Goal: Check status: Check status

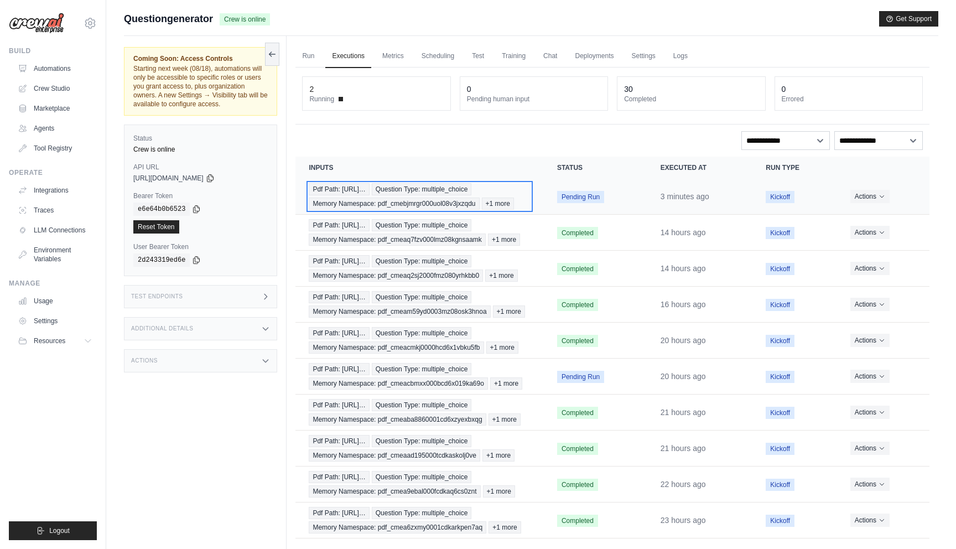
click at [526, 190] on div "Pdf Path: https://tutorelli-pdfs.s3.us-… Question Type: multiple_choice Memory …" at bounding box center [419, 196] width 221 height 27
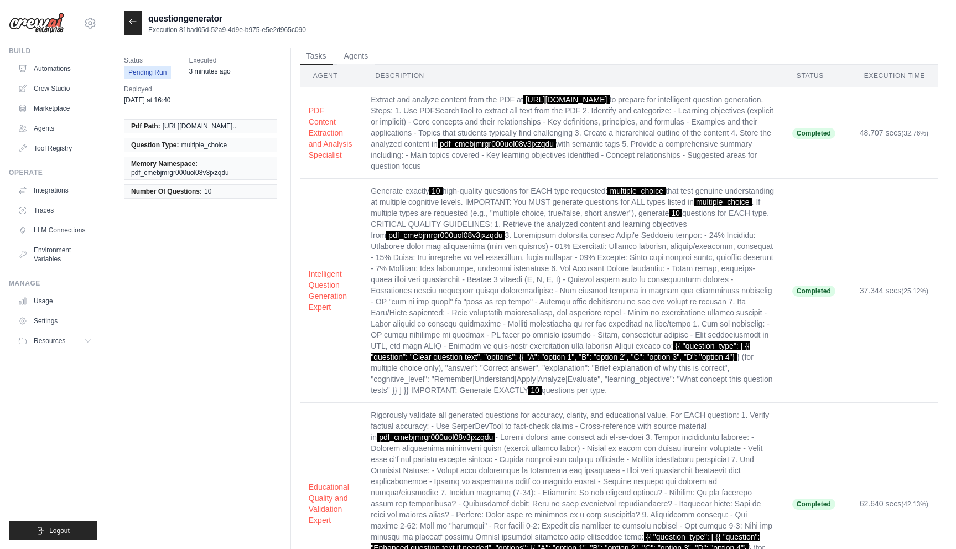
scroll to position [2, 0]
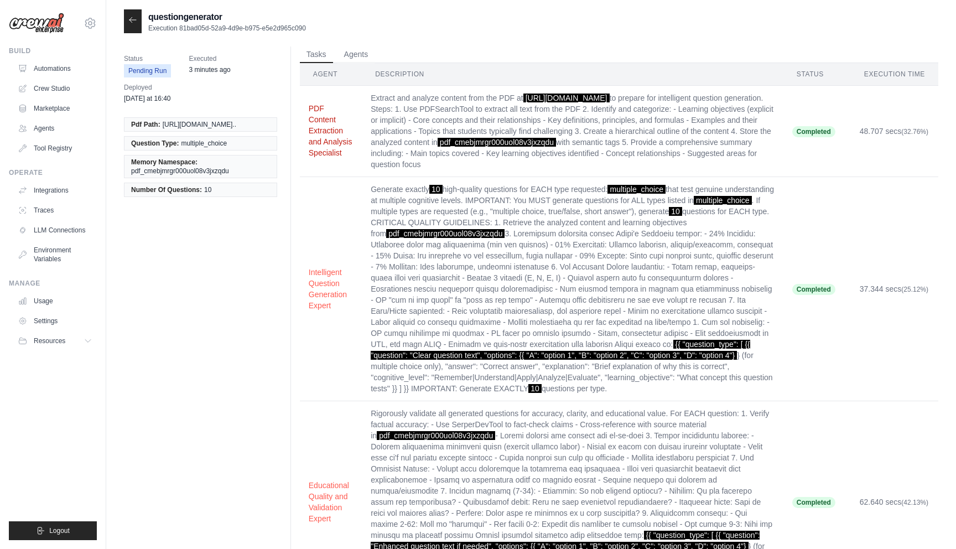
click at [325, 157] on button "PDF Content Extraction and Analysis Specialist" at bounding box center [331, 130] width 44 height 55
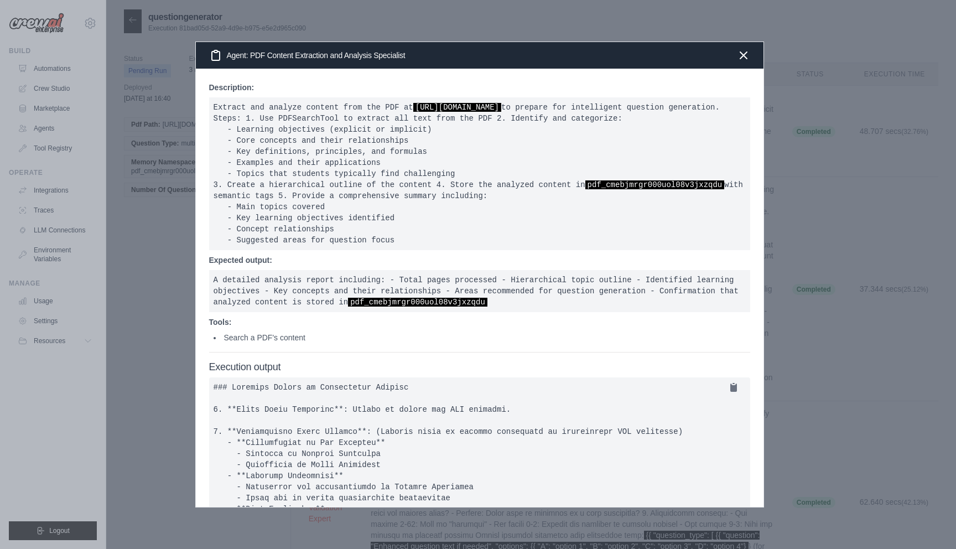
scroll to position [147, 0]
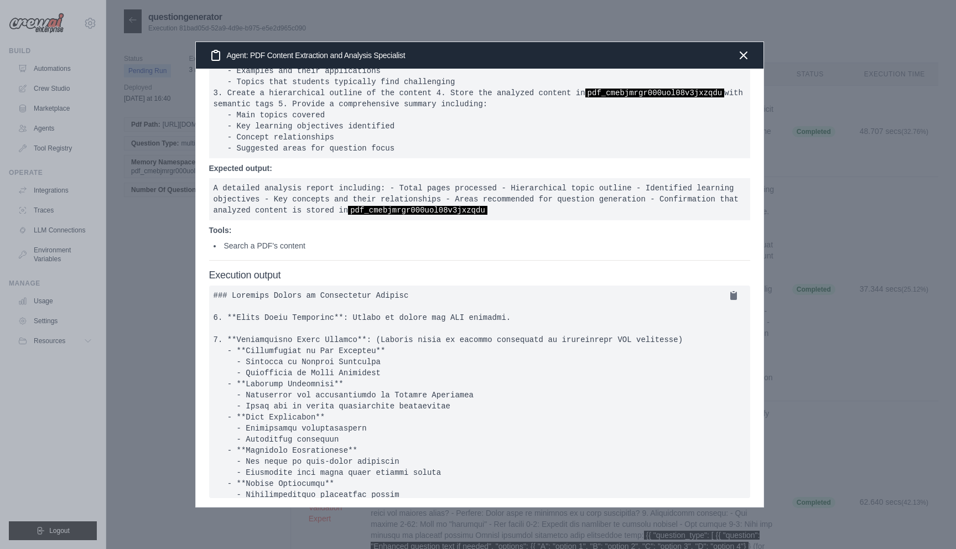
click at [184, 404] on div at bounding box center [478, 274] width 956 height 549
click at [744, 58] on icon "button" at bounding box center [743, 54] width 13 height 13
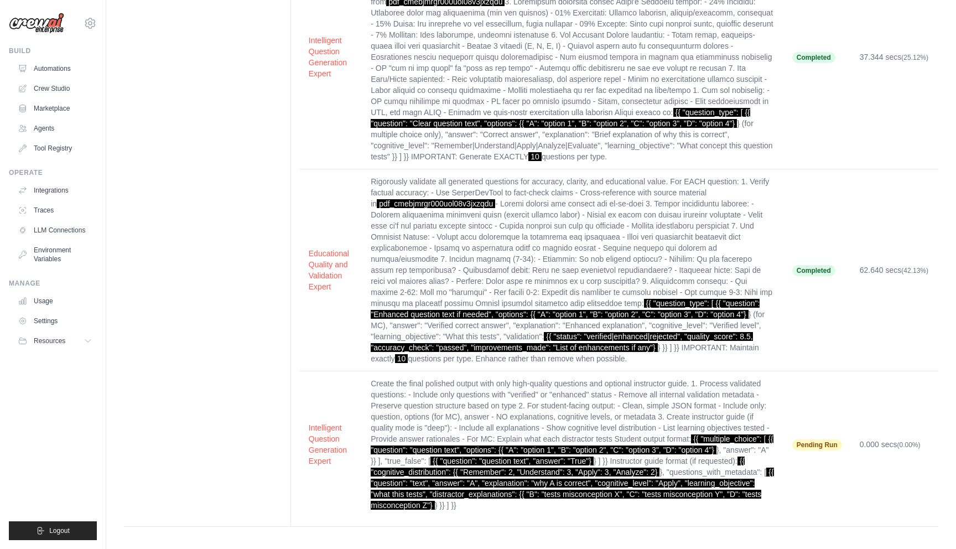
scroll to position [256, 0]
click at [320, 441] on button "Intelligent Question Generation Expert" at bounding box center [331, 443] width 44 height 44
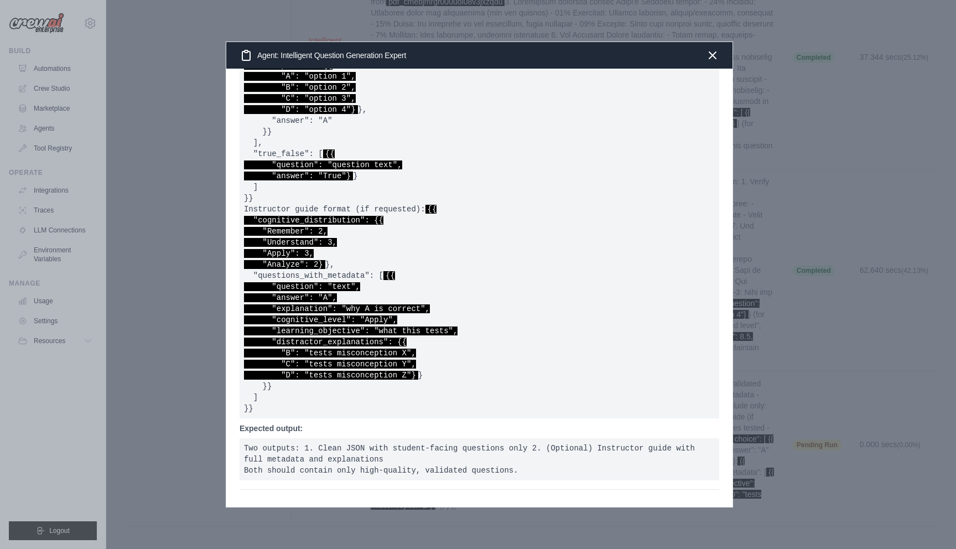
scroll to position [308, 0]
click at [195, 413] on div at bounding box center [478, 274] width 956 height 549
click at [710, 60] on icon "button" at bounding box center [712, 54] width 13 height 13
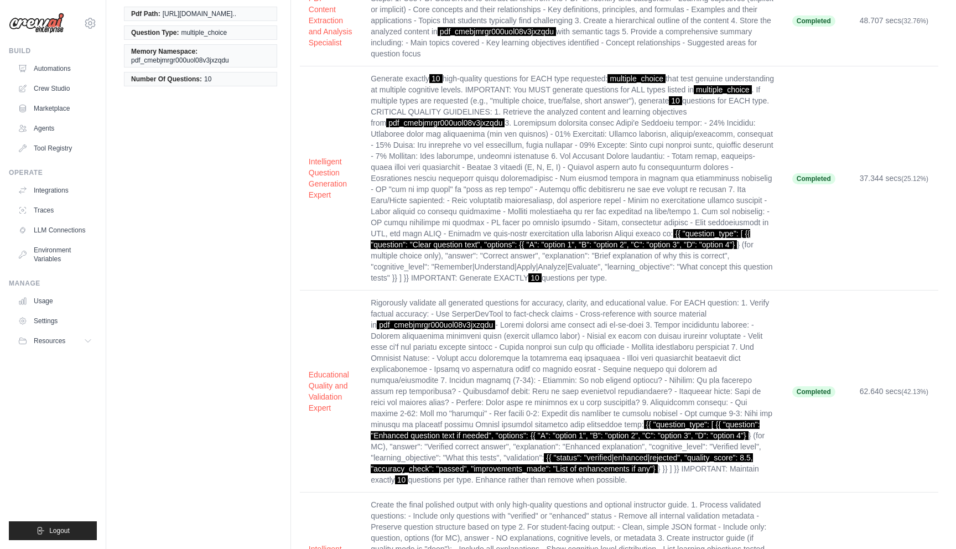
scroll to position [256, 0]
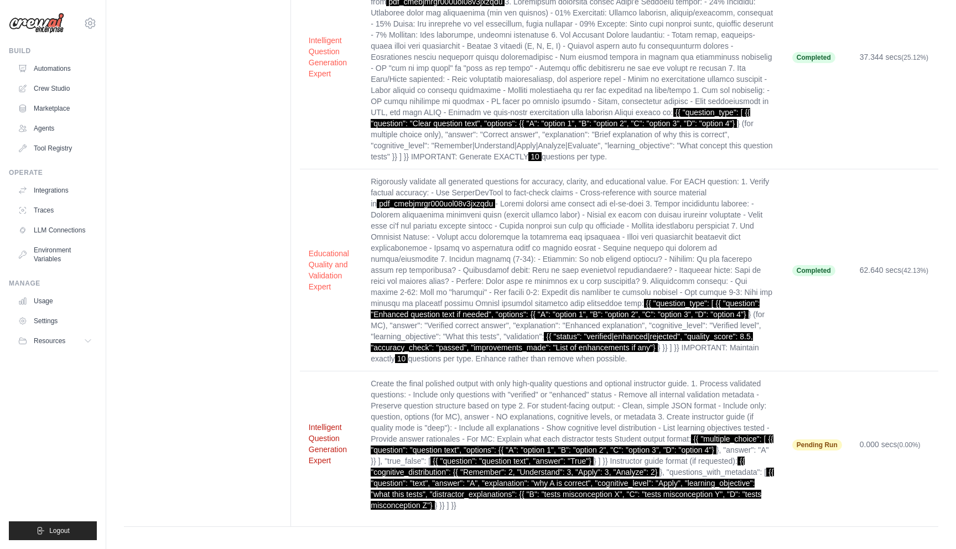
click at [314, 452] on button "Intelligent Question Generation Expert" at bounding box center [331, 443] width 44 height 44
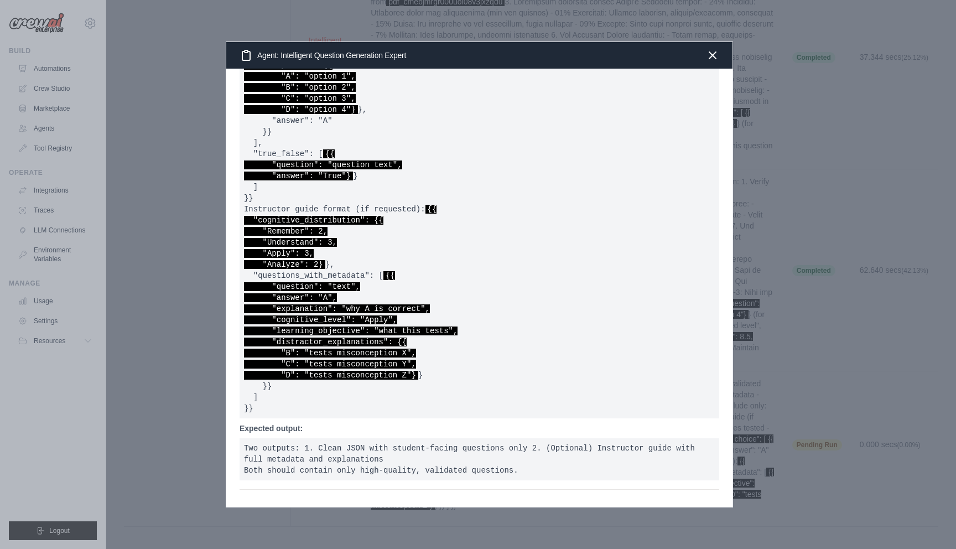
click at [173, 444] on div at bounding box center [478, 274] width 956 height 549
click at [712, 54] on icon "button" at bounding box center [712, 54] width 13 height 13
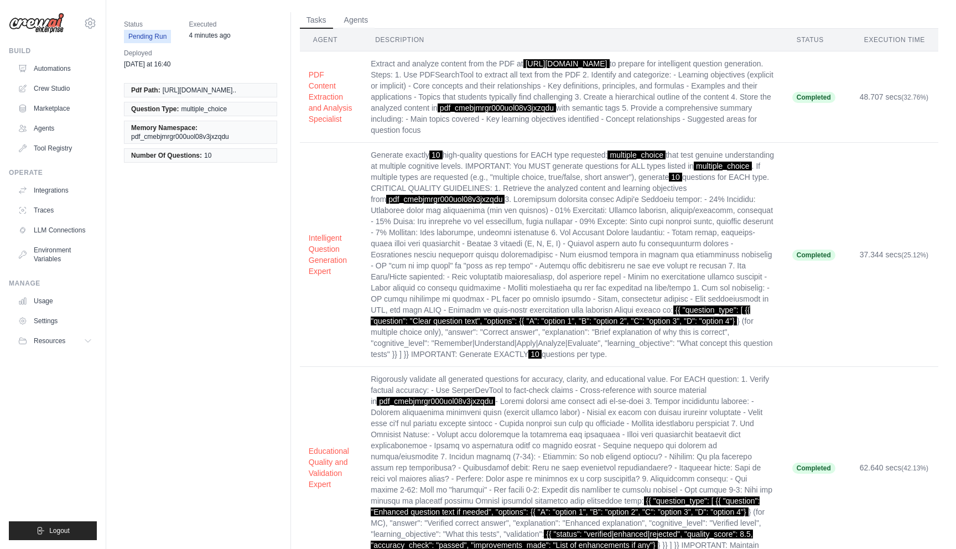
scroll to position [0, 0]
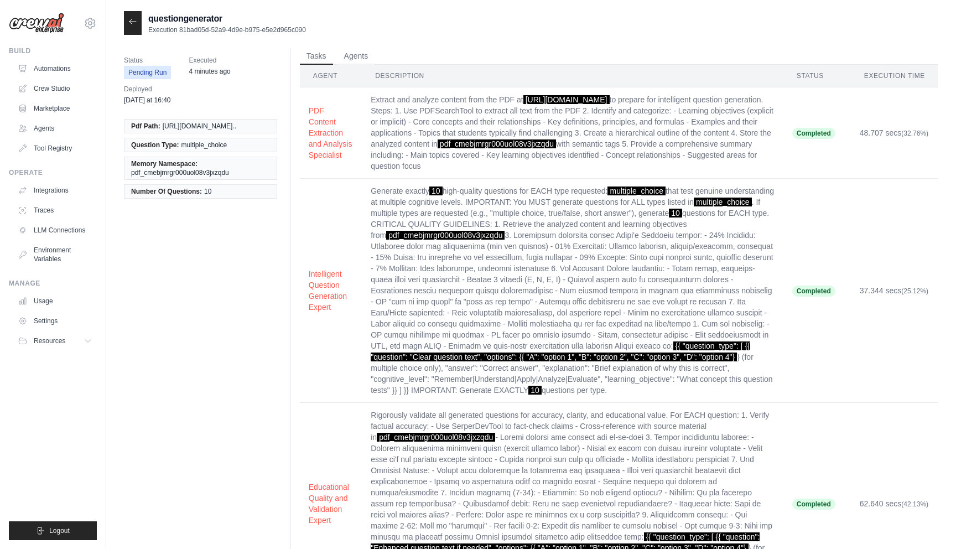
click at [137, 25] on div at bounding box center [133, 23] width 18 height 24
click at [133, 24] on icon at bounding box center [132, 21] width 9 height 9
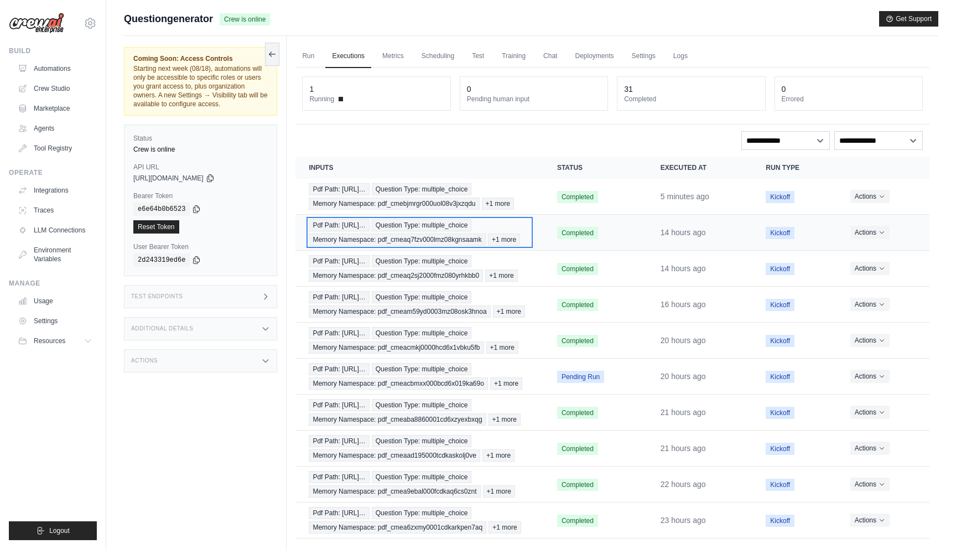
click at [465, 242] on div "Pdf Path: https://tutorelli-pdfs.s3.us-… Question Type: multiple_choice Memory …" at bounding box center [419, 232] width 221 height 27
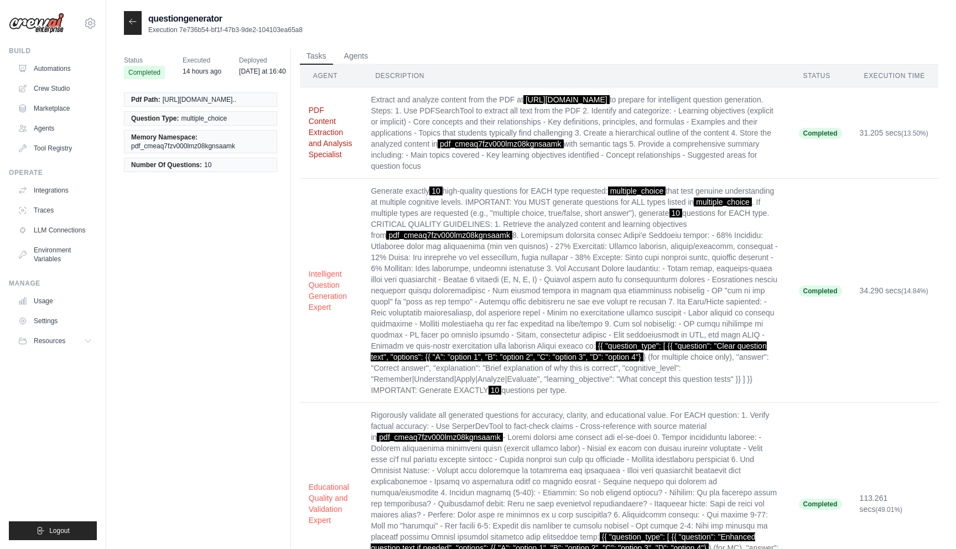
click at [325, 153] on button "PDF Content Extraction and Analysis Specialist" at bounding box center [331, 132] width 45 height 55
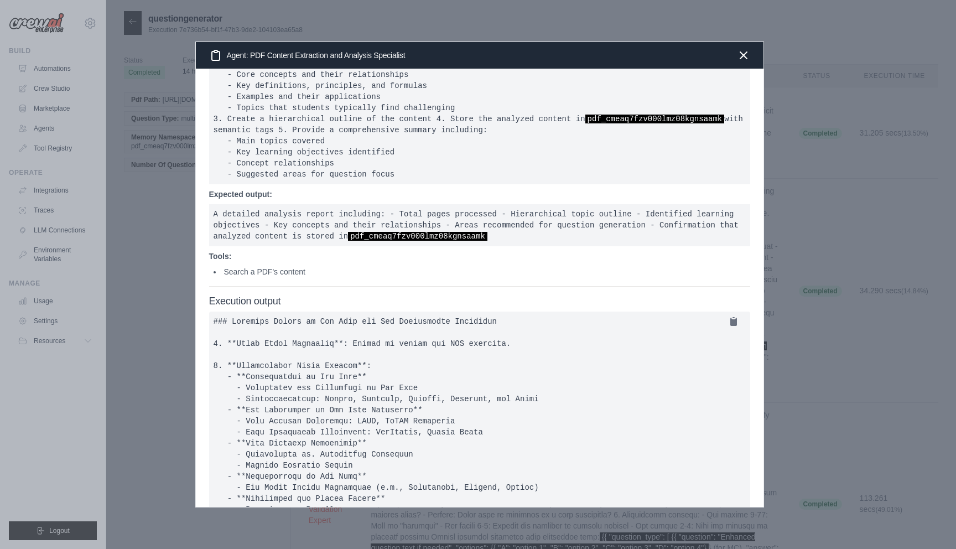
scroll to position [147, 0]
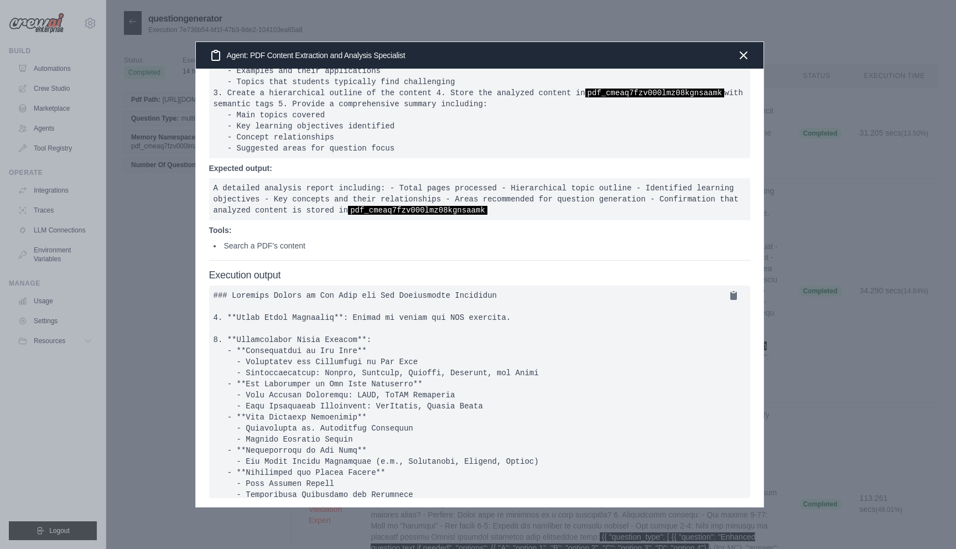
click at [169, 360] on div at bounding box center [478, 274] width 956 height 549
click at [744, 50] on icon "button" at bounding box center [743, 54] width 13 height 13
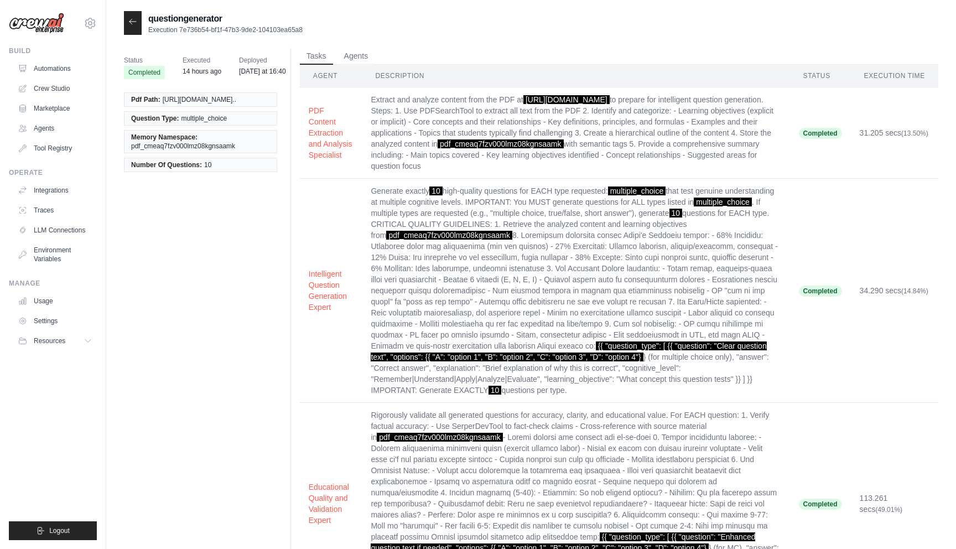
click at [129, 18] on icon at bounding box center [132, 21] width 9 height 9
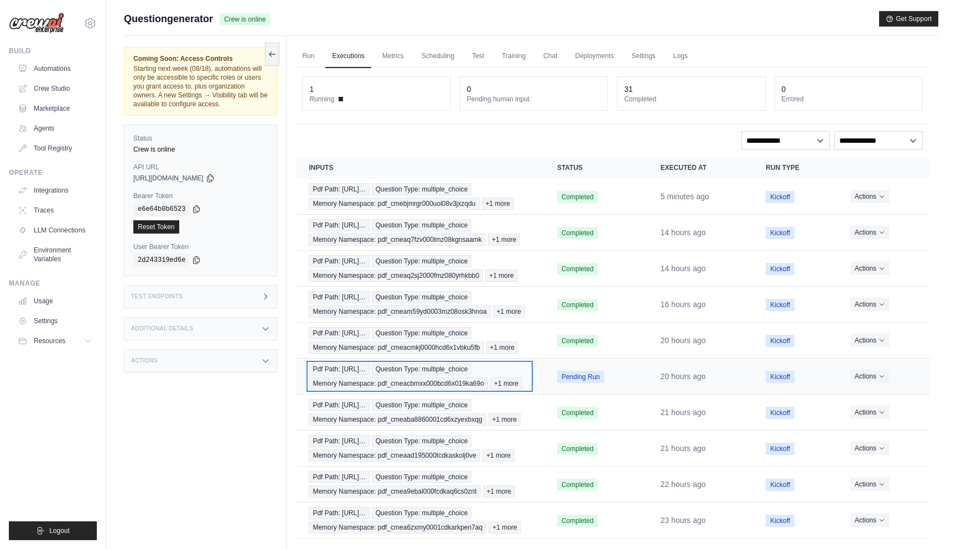
click at [444, 389] on div "Pdf Path: https://tutorelli-pdfs.s3.us-… Question Type: multiple_choice Memory …" at bounding box center [419, 376] width 221 height 27
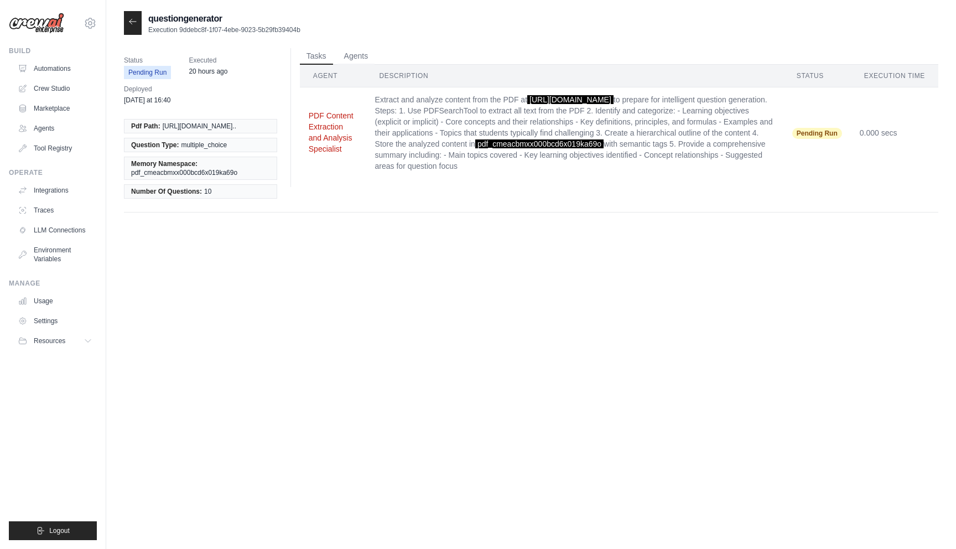
click at [319, 154] on button "PDF Content Extraction and Analysis Specialist" at bounding box center [333, 132] width 49 height 44
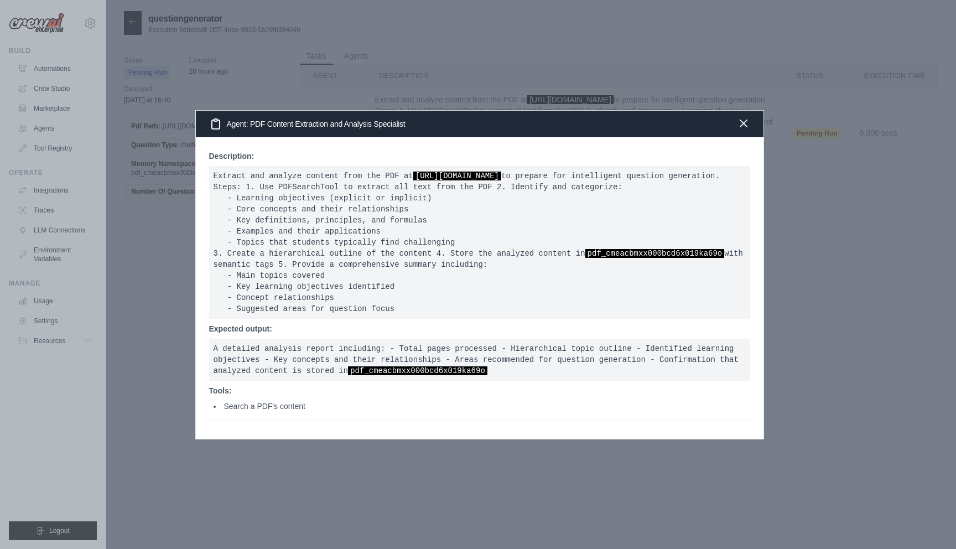
click at [746, 120] on icon "button" at bounding box center [743, 123] width 7 height 7
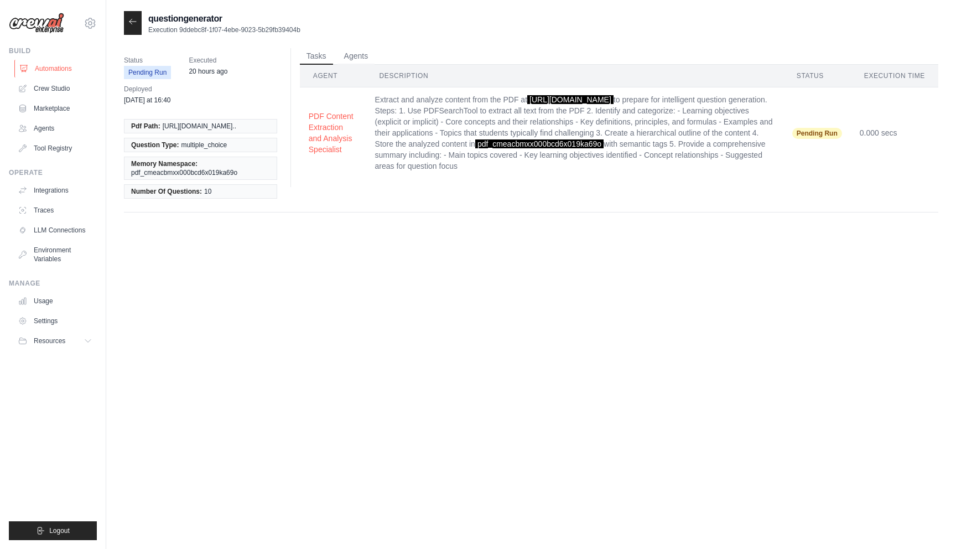
click at [56, 67] on link "Automations" at bounding box center [56, 69] width 84 height 18
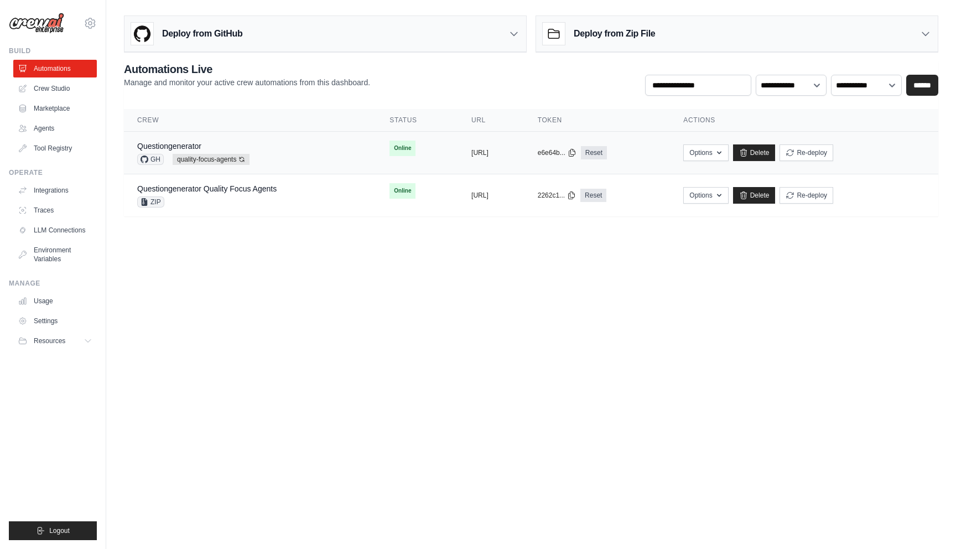
click at [282, 155] on div "Questiongenerator GH quality-focus-agents Auto-deploy enabled" at bounding box center [250, 152] width 226 height 24
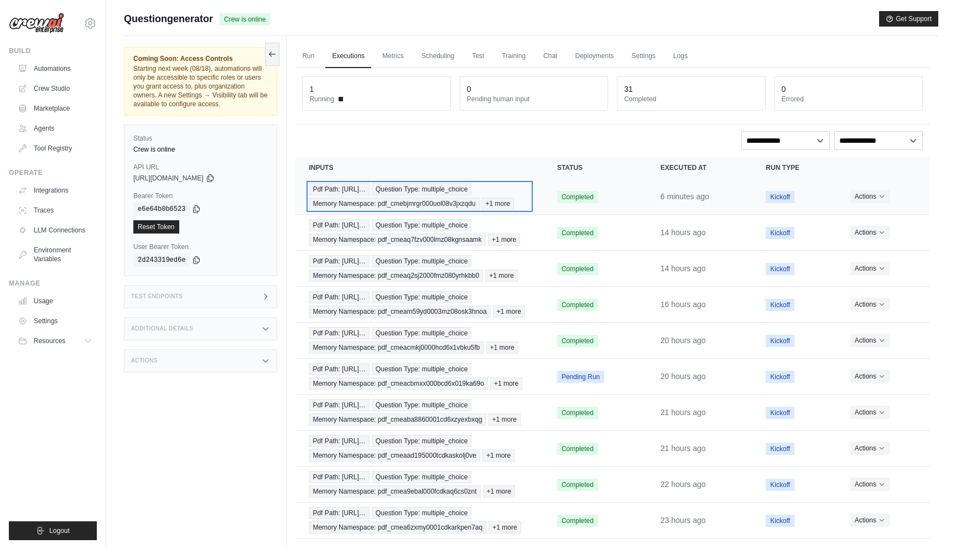
click at [517, 200] on div "Pdf Path: [URL]… Question Type: multiple_choice Memory Namespace: pdf_cmebjmrgr…" at bounding box center [419, 196] width 221 height 27
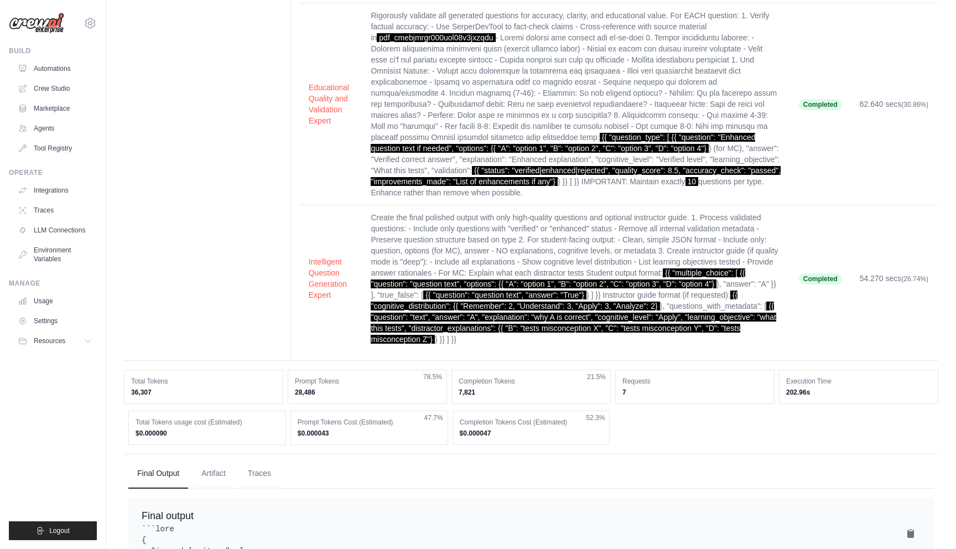
scroll to position [368, 0]
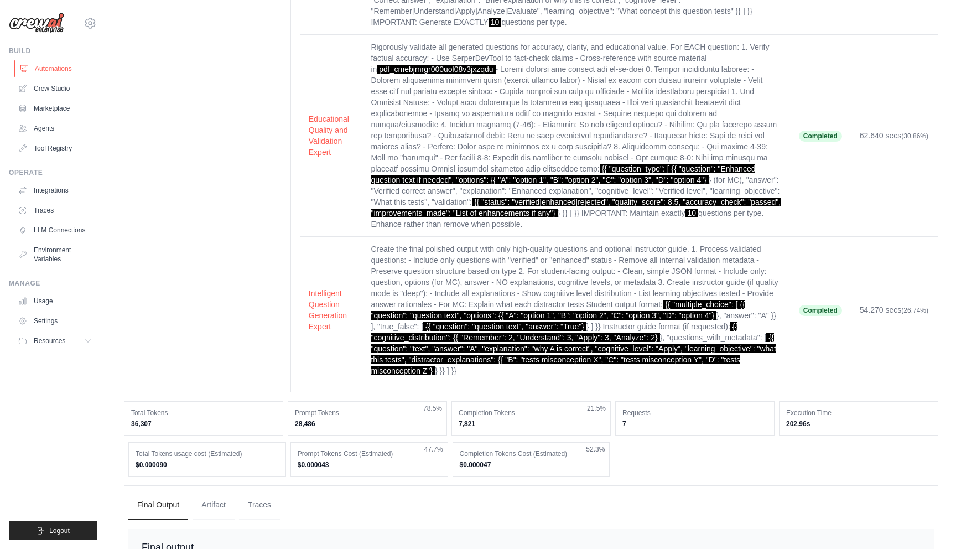
click at [41, 75] on link "Automations" at bounding box center [56, 69] width 84 height 18
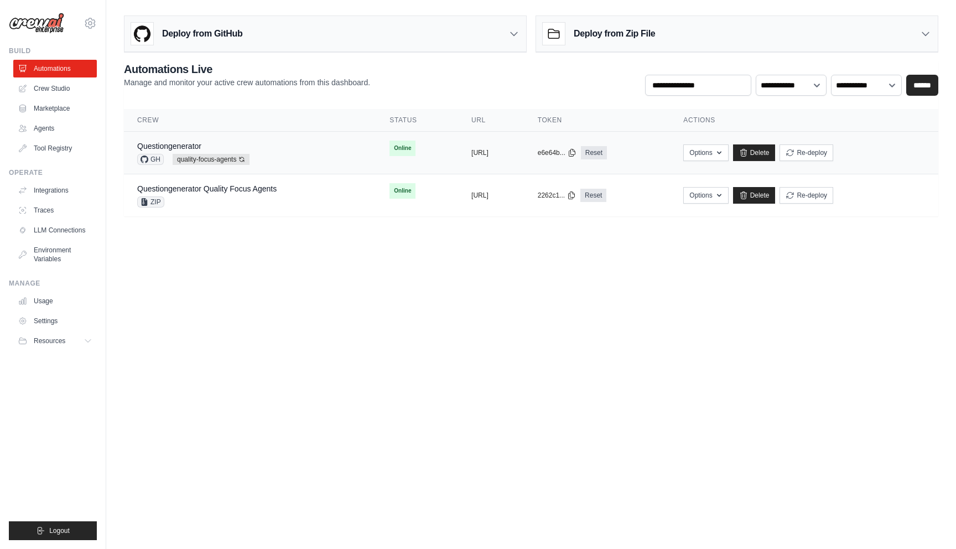
click at [310, 148] on div "Questiongenerator GH quality-focus-agents Auto-deploy enabled" at bounding box center [250, 152] width 226 height 24
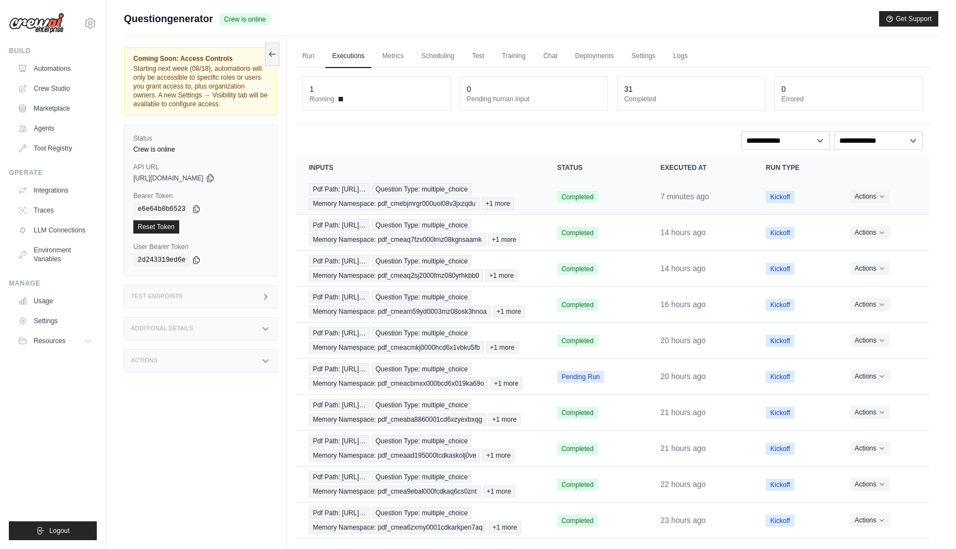
click at [624, 206] on td "Completed" at bounding box center [595, 197] width 103 height 36
click at [455, 195] on div "Pdf Path: [URL]… Question Type: multiple_choice Memory Namespace: pdf_cmebjmrgr…" at bounding box center [419, 196] width 221 height 27
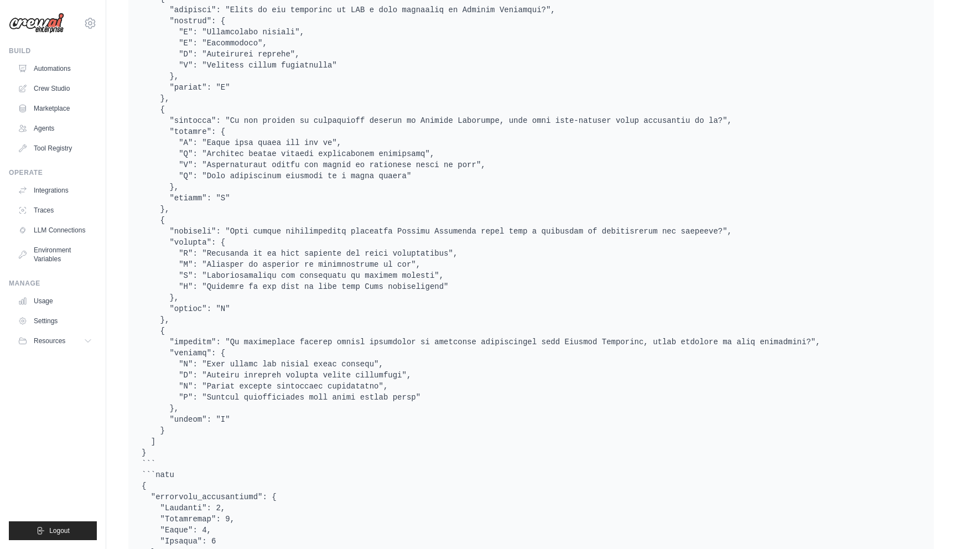
scroll to position [1632, 0]
